Goal: Find specific page/section: Find specific page/section

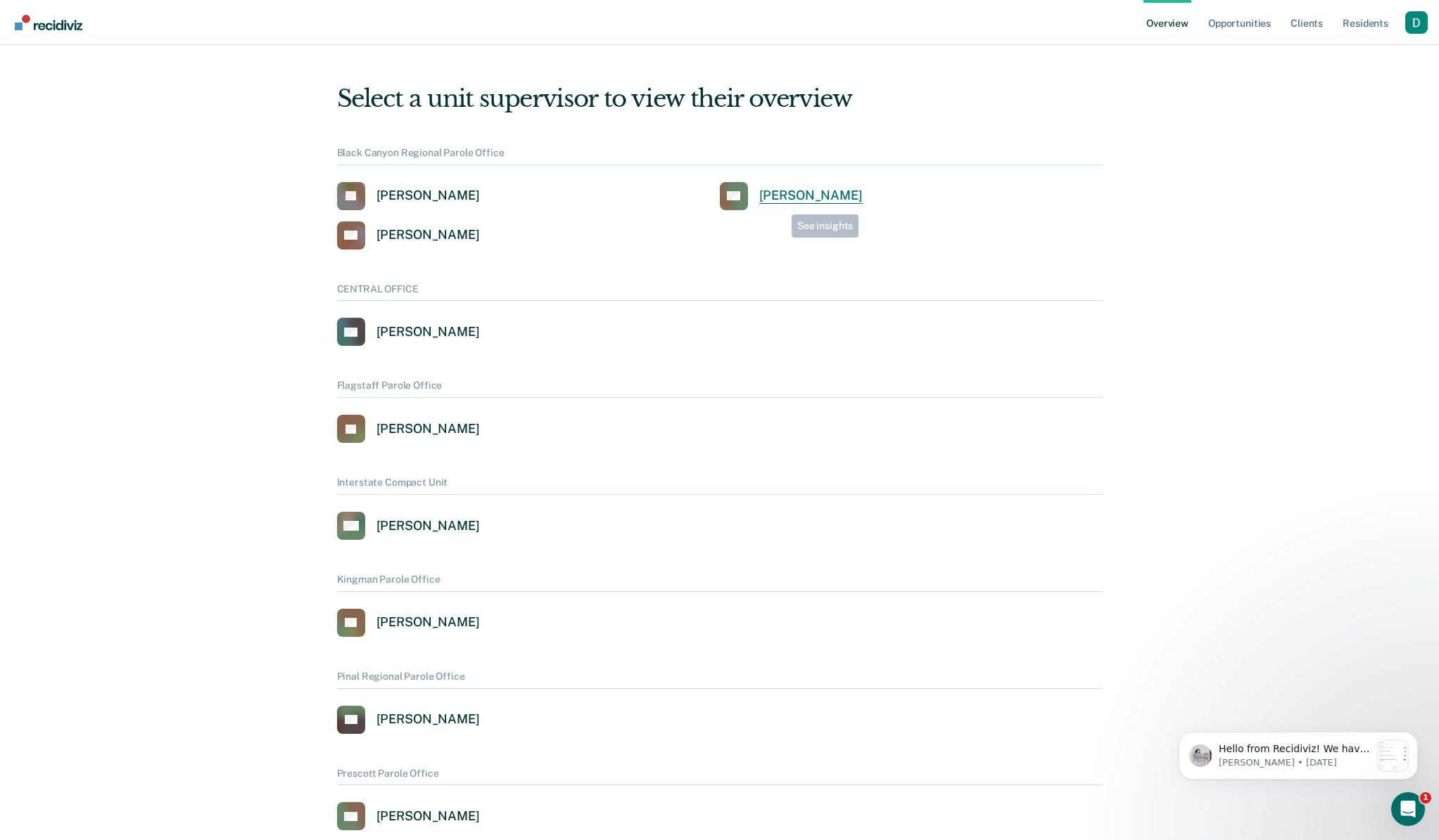
click at [782, 202] on div "[PERSON_NAME]" at bounding box center [811, 196] width 103 height 16
